Goal: Information Seeking & Learning: Learn about a topic

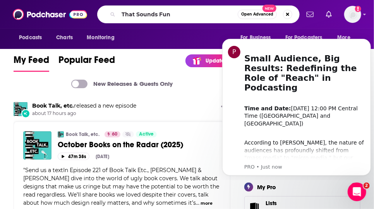
type input "That Sounds Fun"
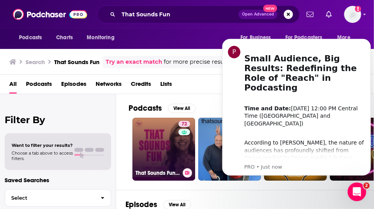
click at [178, 167] on link "72 That Sounds Fun with [PERSON_NAME]" at bounding box center [164, 148] width 63 height 63
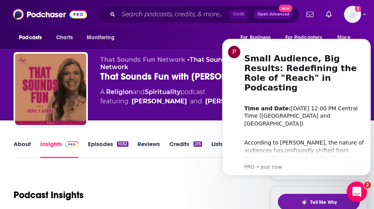
click at [357, 185] on div "Open Intercom Messenger" at bounding box center [356, 191] width 26 height 26
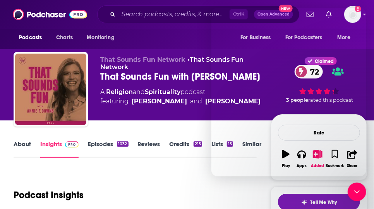
click at [373, 41] on div "Podcasts Charts Monitoring For Business For Podcasters More" at bounding box center [187, 39] width 374 height 20
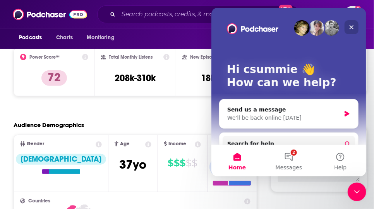
click at [354, 28] on icon "Close" at bounding box center [352, 27] width 4 height 4
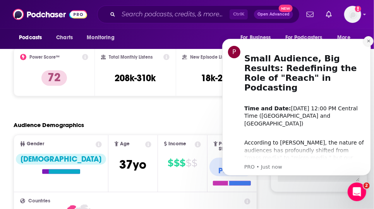
click at [368, 40] on icon "Dismiss notification" at bounding box center [369, 40] width 4 height 4
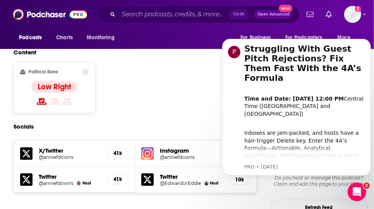
scroll to position [62, 0]
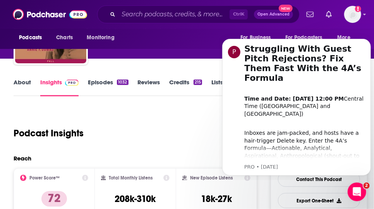
click at [112, 92] on link "Episodes 1032" at bounding box center [108, 87] width 40 height 18
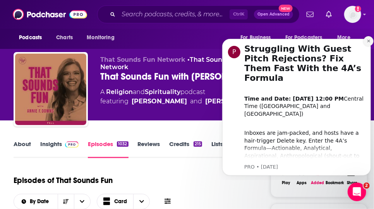
click at [369, 39] on icon "Dismiss notification" at bounding box center [369, 40] width 4 height 4
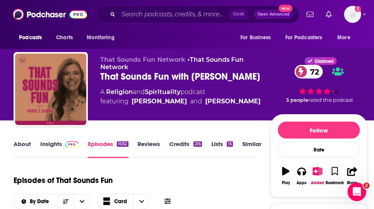
click at [373, 39] on div "Podcasts Charts Monitoring For Business For Podcasters More" at bounding box center [187, 39] width 374 height 20
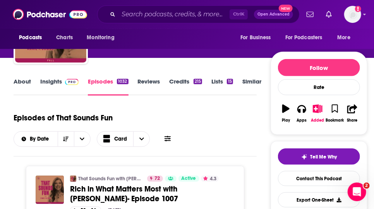
scroll to position [2, 0]
